Goal: Task Accomplishment & Management: Manage account settings

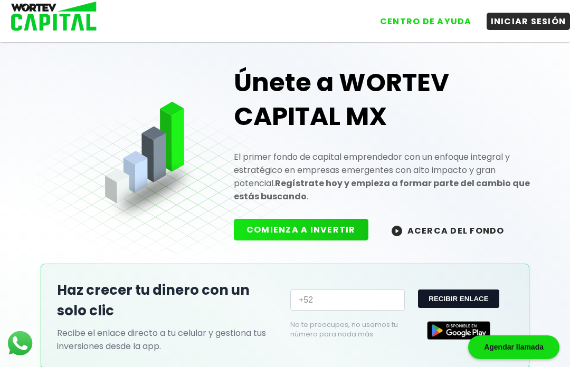
click at [541, 24] on button "INICIAR SESIÓN" at bounding box center [528, 21] width 84 height 17
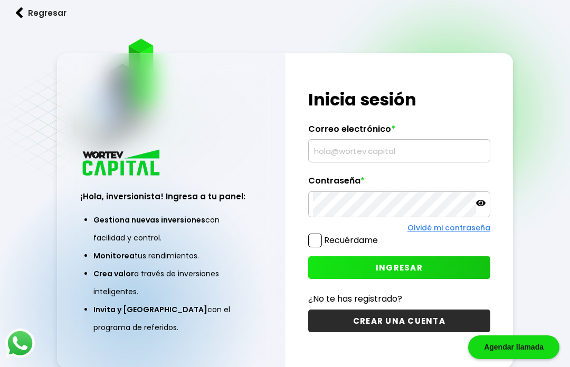
click at [390, 162] on input "text" at bounding box center [399, 151] width 172 height 22
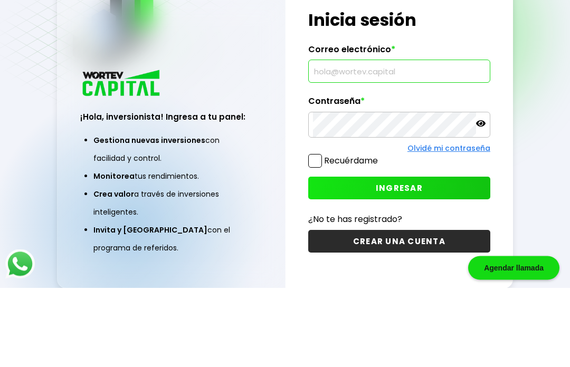
type input "[EMAIL_ADDRESS][DOMAIN_NAME]"
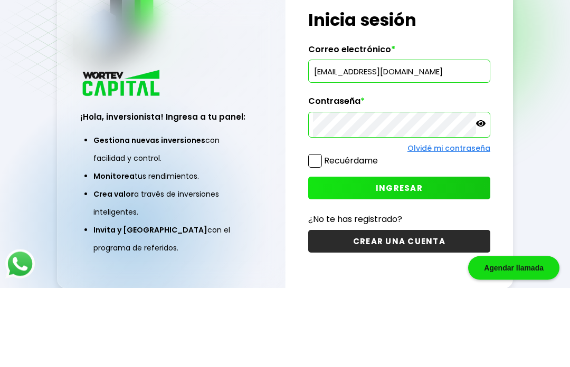
scroll to position [80, 0]
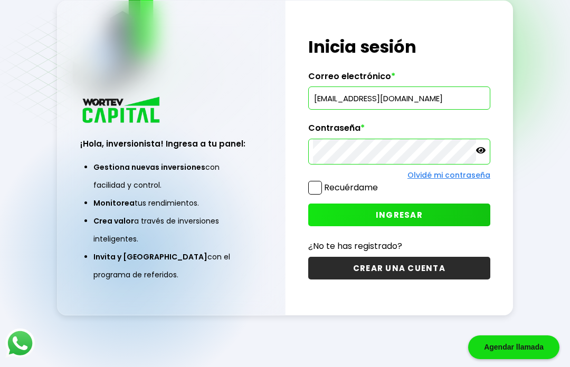
click at [413, 204] on button "INGRESAR" at bounding box center [399, 215] width 182 height 23
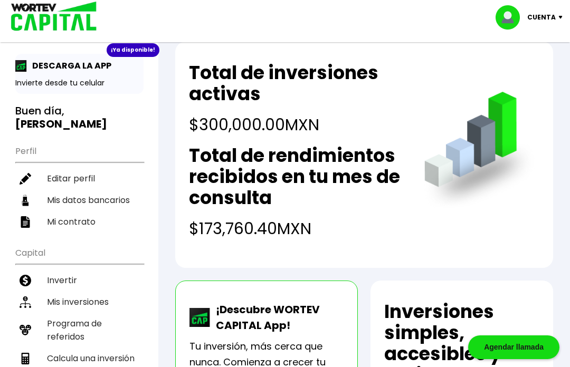
scroll to position [22, 0]
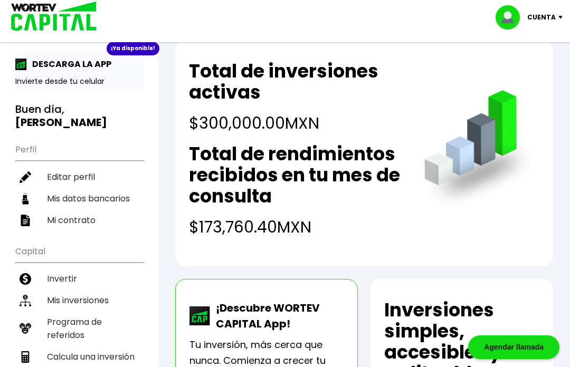
click at [89, 291] on li "Mis inversiones" at bounding box center [79, 301] width 128 height 22
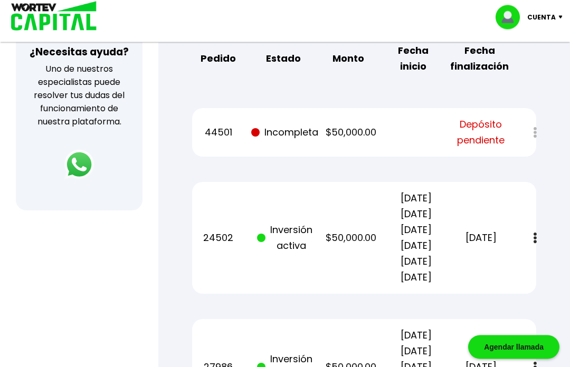
scroll to position [391, 0]
click at [537, 20] on p "Cuenta" at bounding box center [541, 17] width 28 height 16
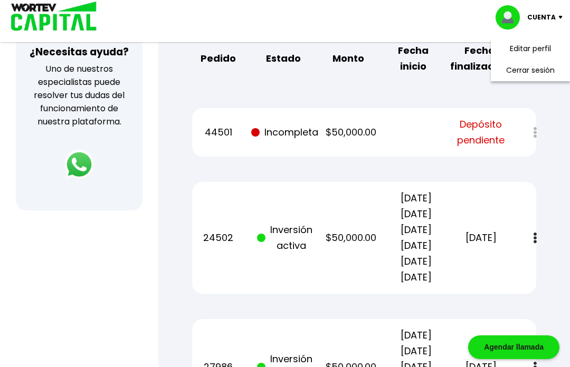
click at [537, 73] on li "Cerrar sesión" at bounding box center [530, 71] width 84 height 22
